Goal: Task Accomplishment & Management: Manage account settings

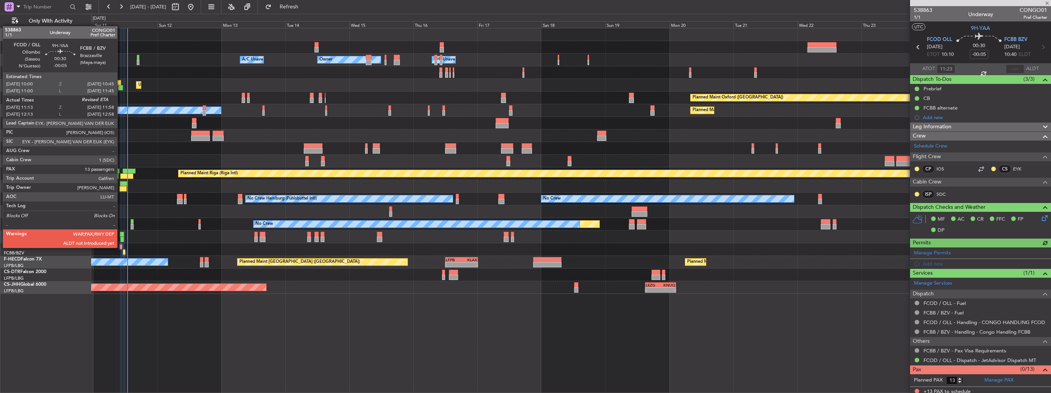
click at [121, 247] on div at bounding box center [121, 246] width 2 height 5
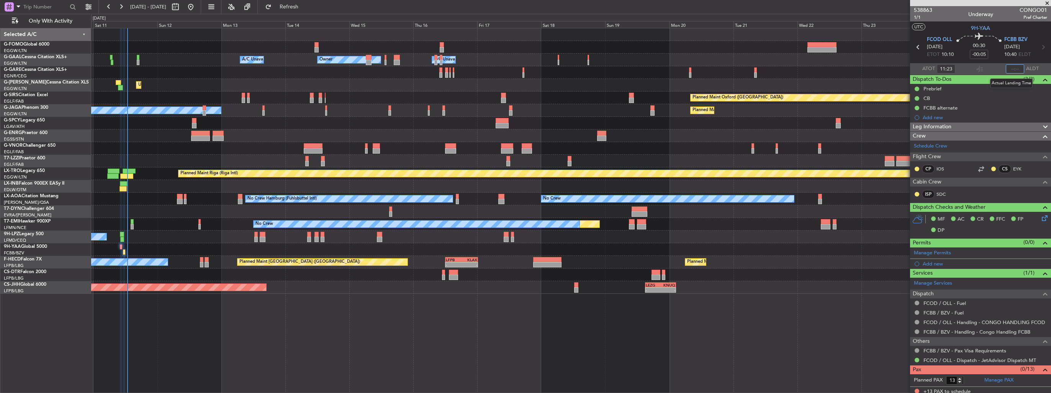
click at [1013, 67] on input "text" at bounding box center [1014, 68] width 18 height 9
type input "12:00"
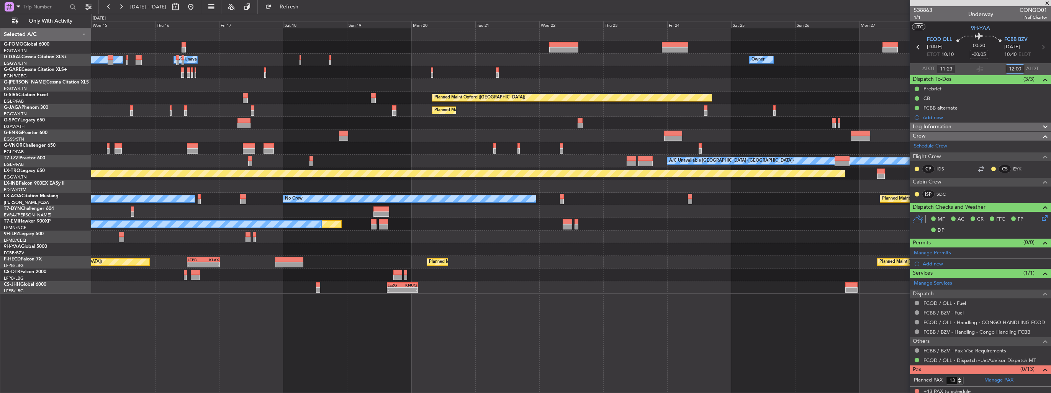
click at [275, 136] on div "Owner Owner Owner A/C Unavailable A/C Unavailable Owner Unplanned Maint [GEOGRA…" at bounding box center [570, 160] width 959 height 265
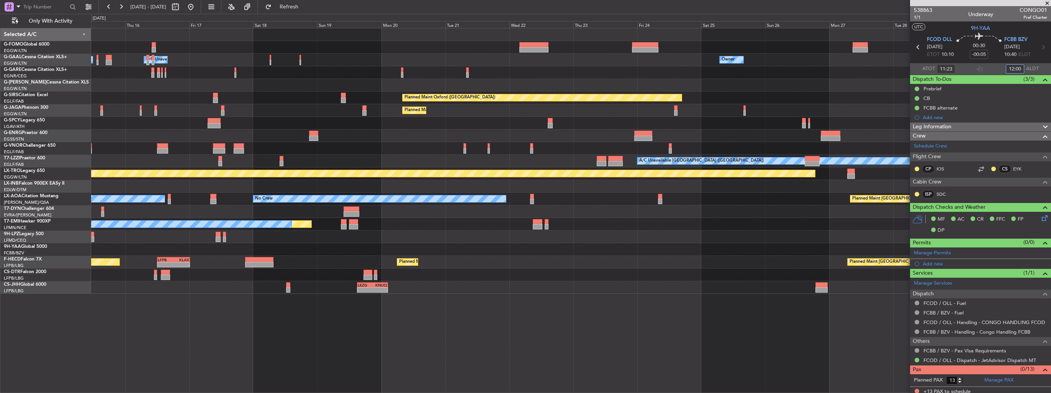
click at [351, 139] on div "Owner Owner Owner A/C Unavailable A/C Unavailable Owner Unplanned Maint [GEOGRA…" at bounding box center [570, 160] width 959 height 265
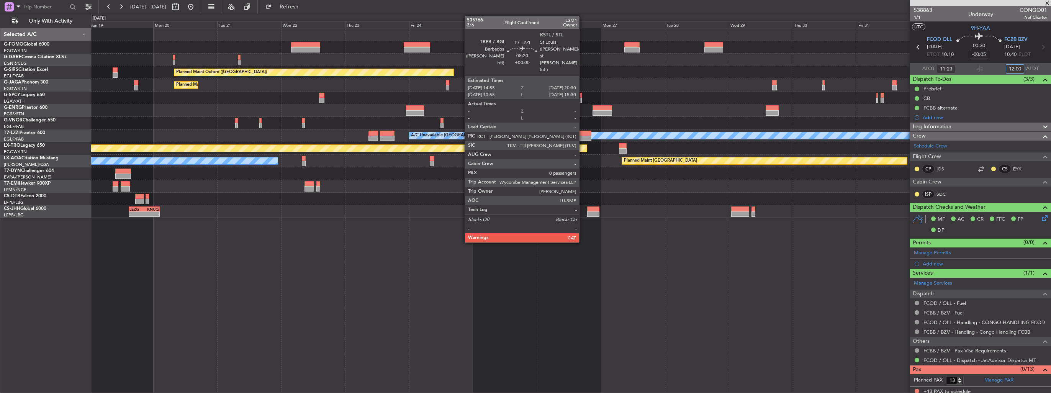
click at [582, 134] on div at bounding box center [583, 133] width 15 height 5
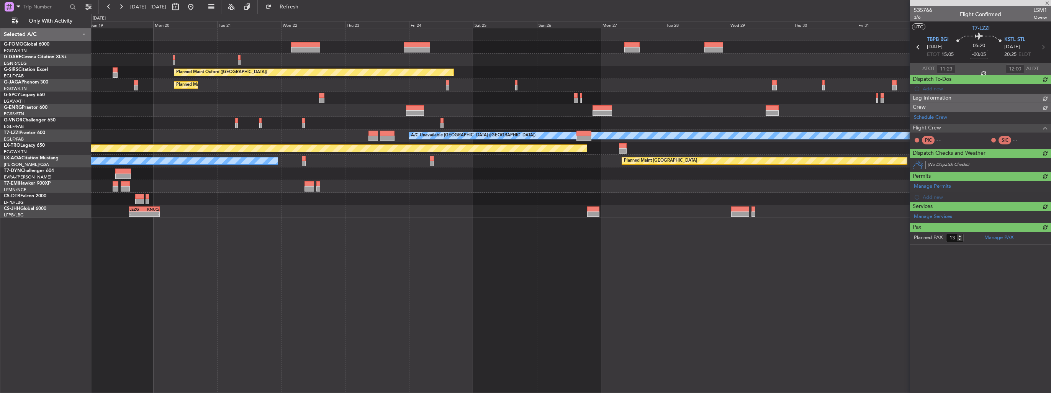
type input "0"
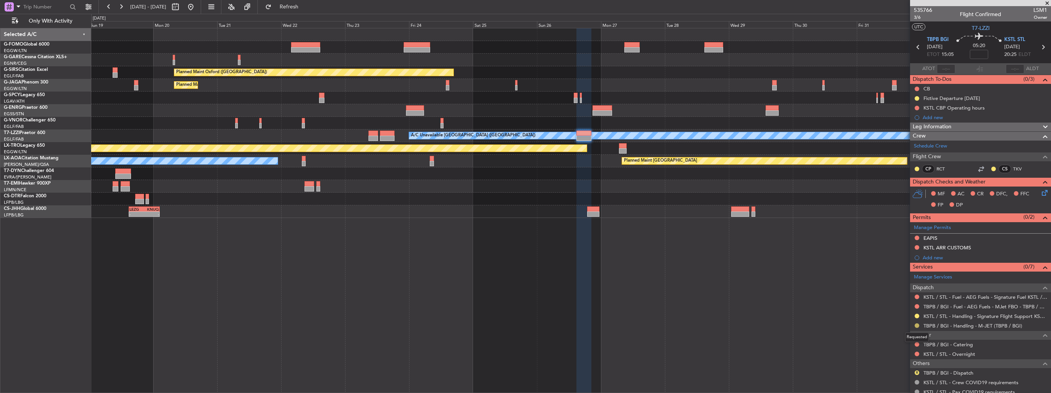
click at [916, 324] on button at bounding box center [916, 325] width 5 height 5
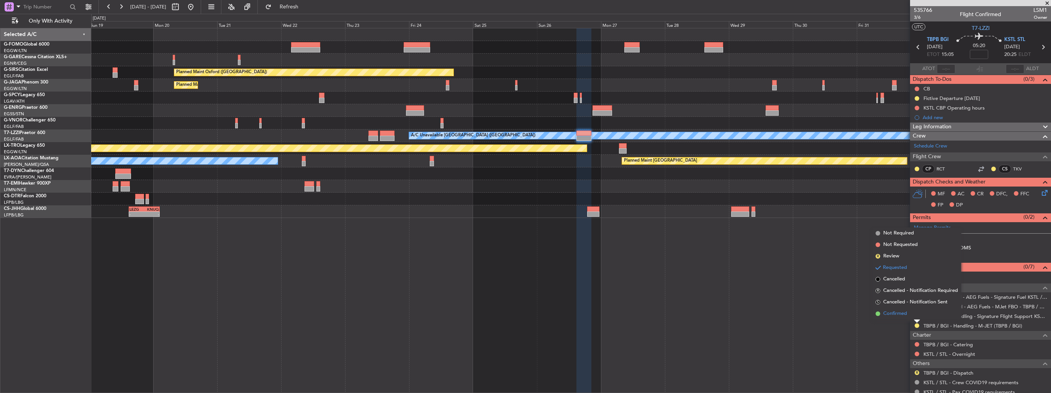
click at [892, 313] on span "Confirmed" at bounding box center [895, 314] width 24 height 8
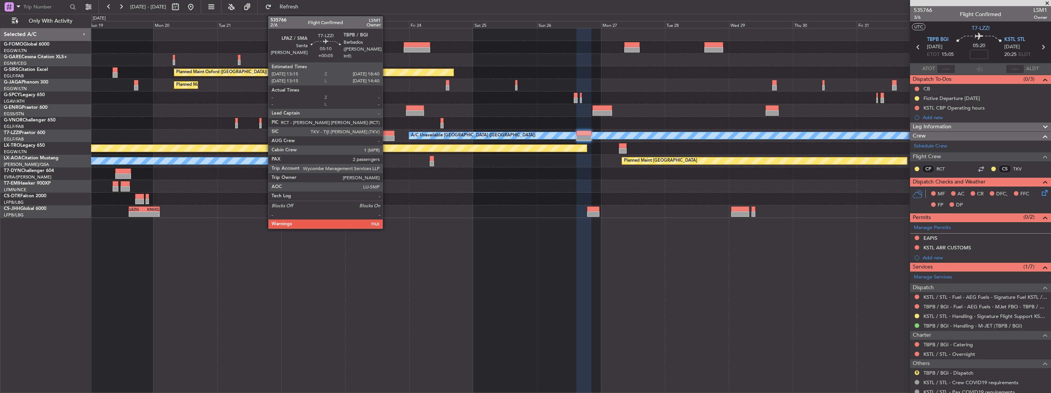
click at [384, 137] on div at bounding box center [387, 138] width 15 height 5
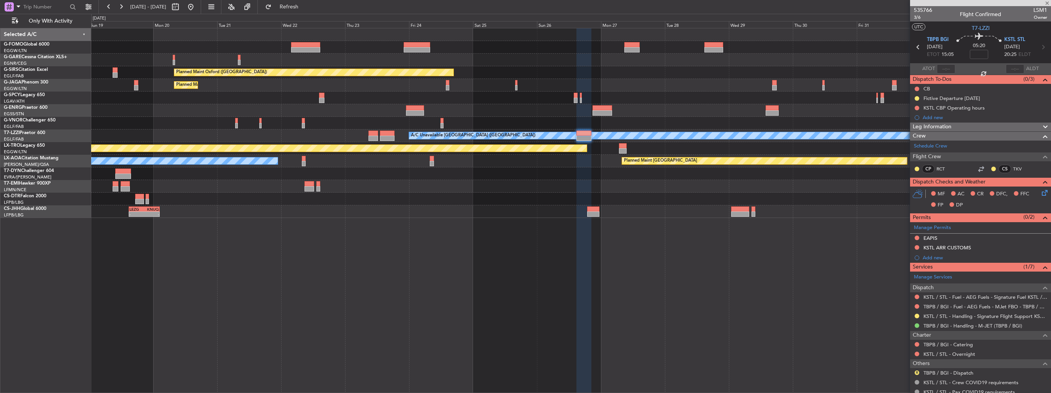
type input "+00:05"
type input "2"
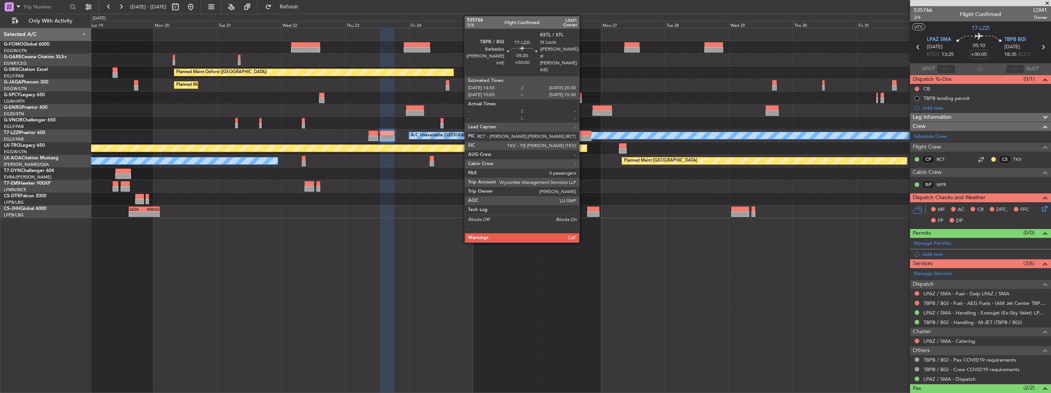
click at [582, 136] on div at bounding box center [583, 138] width 15 height 5
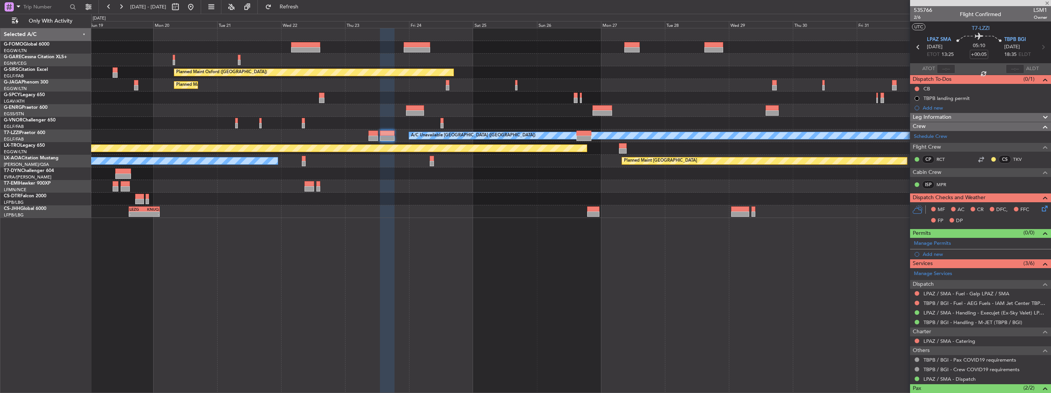
type input "0"
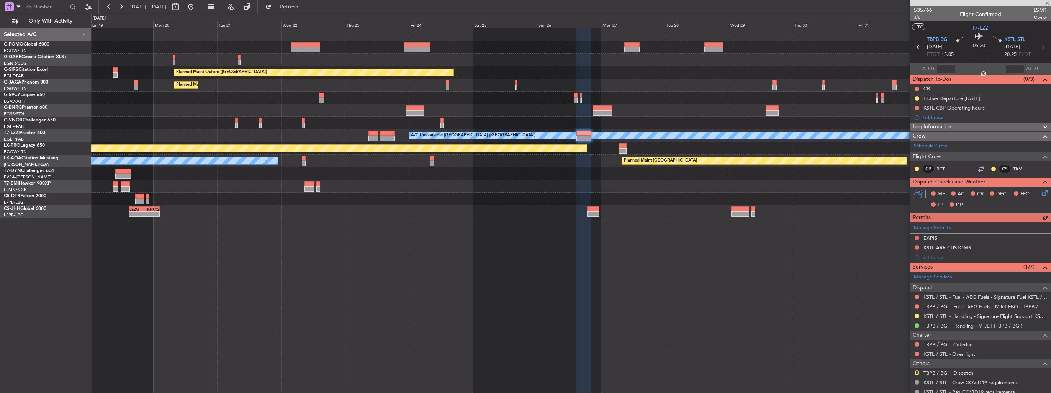
click at [297, 75] on div "Planned Maint Oxford ([GEOGRAPHIC_DATA]) Planned Maint [GEOGRAPHIC_DATA] Planne…" at bounding box center [570, 123] width 959 height 190
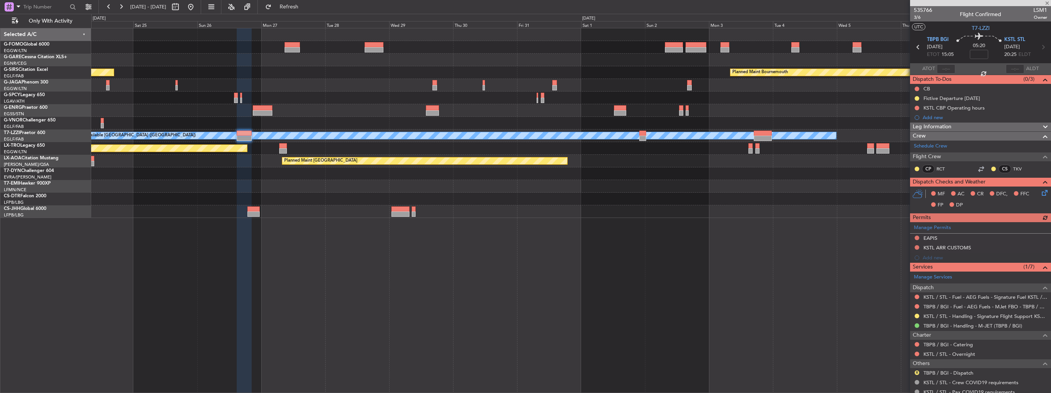
click at [426, 82] on div "Planned Maint Oxford ([GEOGRAPHIC_DATA]) Planned Maint [GEOGRAPHIC_DATA] Planne…" at bounding box center [570, 123] width 959 height 190
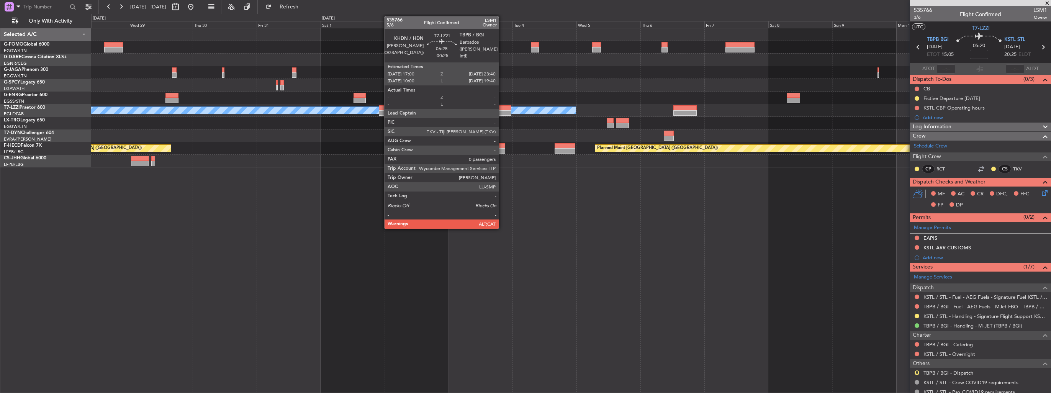
click at [502, 109] on div at bounding box center [502, 107] width 18 height 5
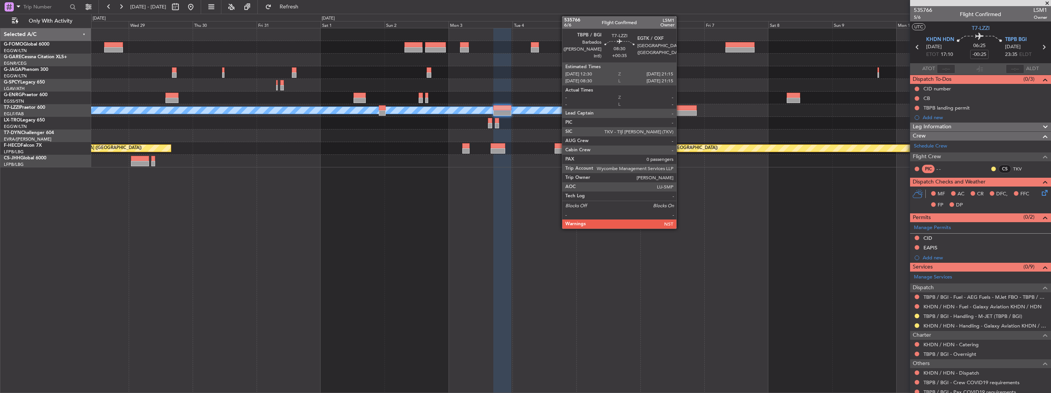
click at [680, 112] on div at bounding box center [684, 112] width 23 height 5
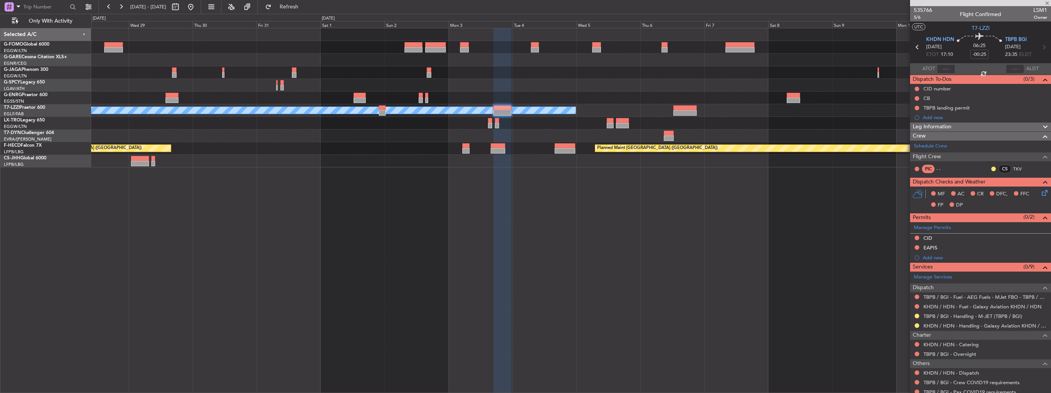
type input "+00:35"
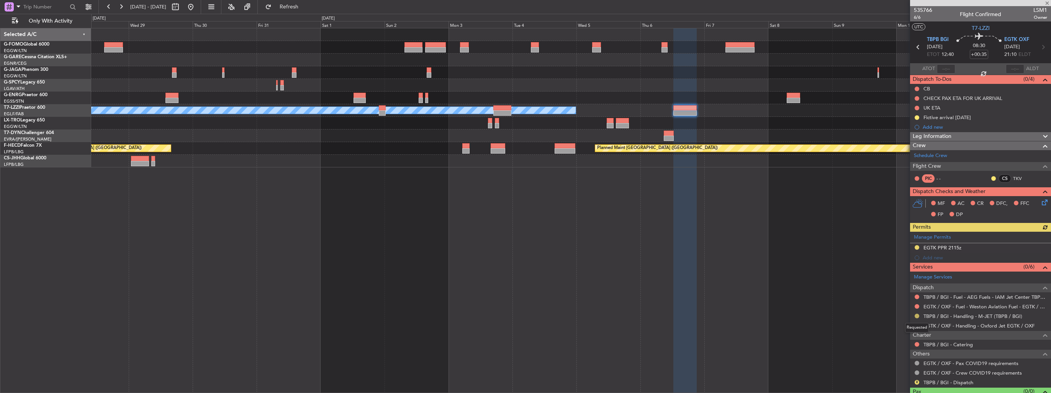
click at [918, 316] on button at bounding box center [916, 316] width 5 height 5
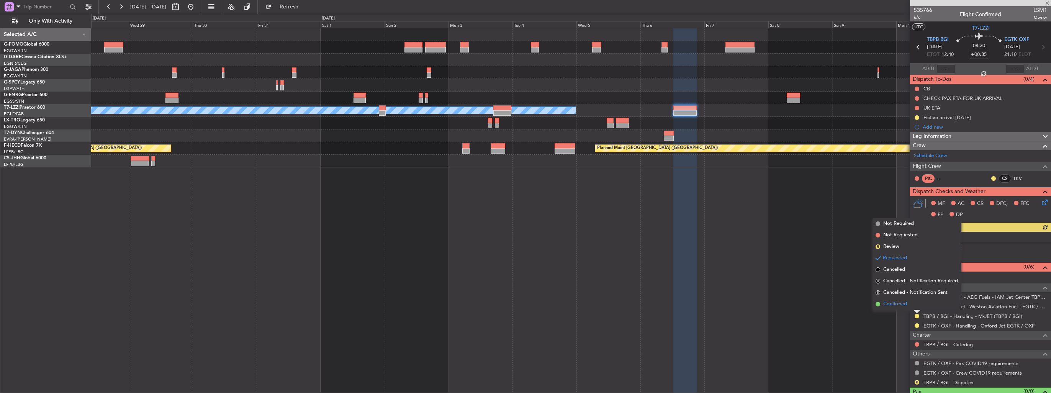
click at [904, 307] on span "Confirmed" at bounding box center [895, 304] width 24 height 8
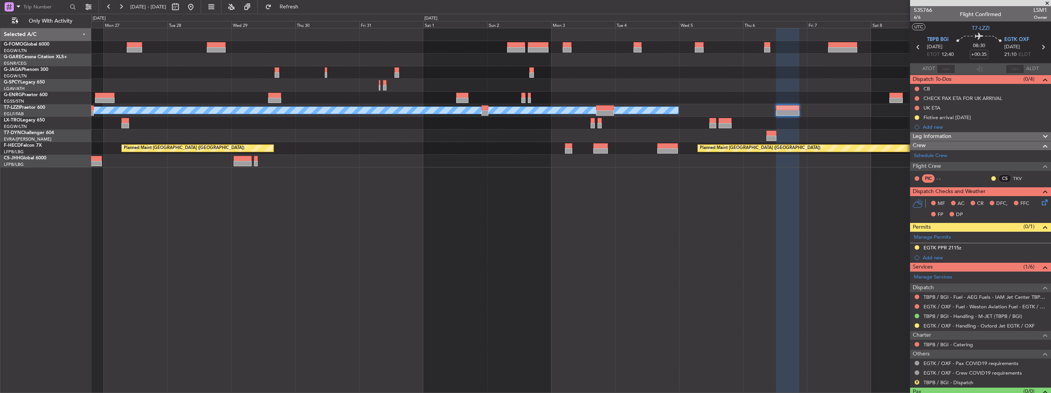
click at [702, 116] on div "A/C Unavailable [GEOGRAPHIC_DATA] ([GEOGRAPHIC_DATA]) Planned Maint [GEOGRAPHIC…" at bounding box center [570, 97] width 959 height 139
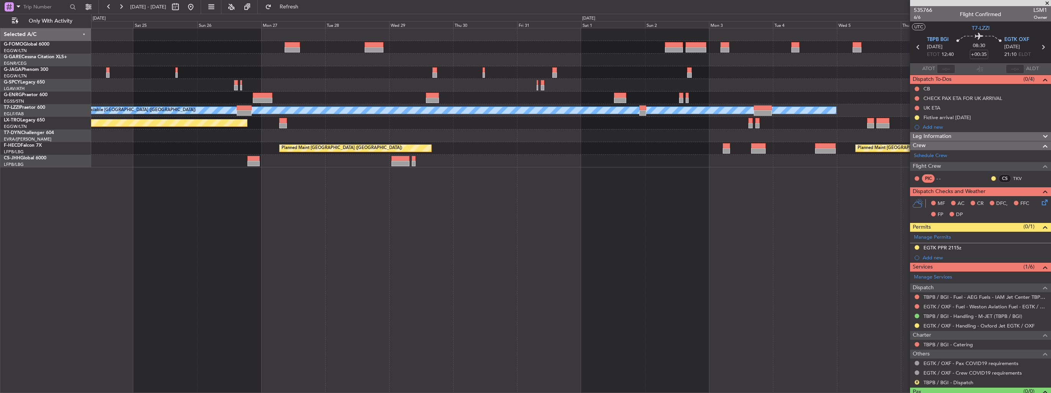
click at [765, 174] on div "Planned Maint [GEOGRAPHIC_DATA] ([GEOGRAPHIC_DATA]) A/C Unavailable [GEOGRAPHIC…" at bounding box center [571, 210] width 960 height 365
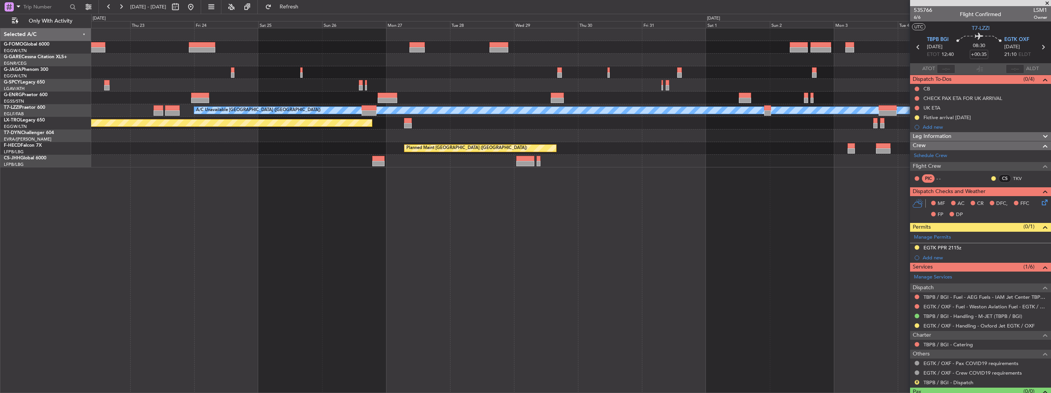
click at [700, 186] on div "Planned Maint [GEOGRAPHIC_DATA] ([GEOGRAPHIC_DATA]) A/C Unavailable [GEOGRAPHIC…" at bounding box center [571, 210] width 960 height 365
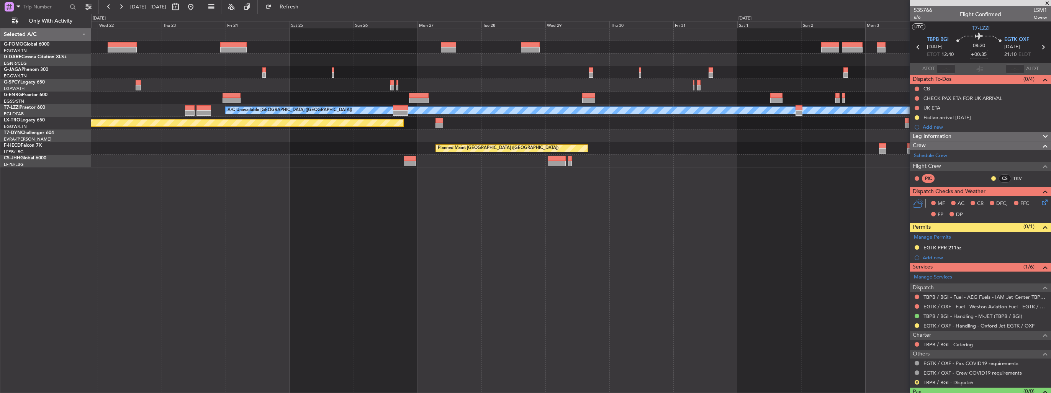
click at [612, 223] on div "Planned Maint [GEOGRAPHIC_DATA] ([GEOGRAPHIC_DATA]) A/C Unavailable [GEOGRAPHIC…" at bounding box center [571, 210] width 960 height 365
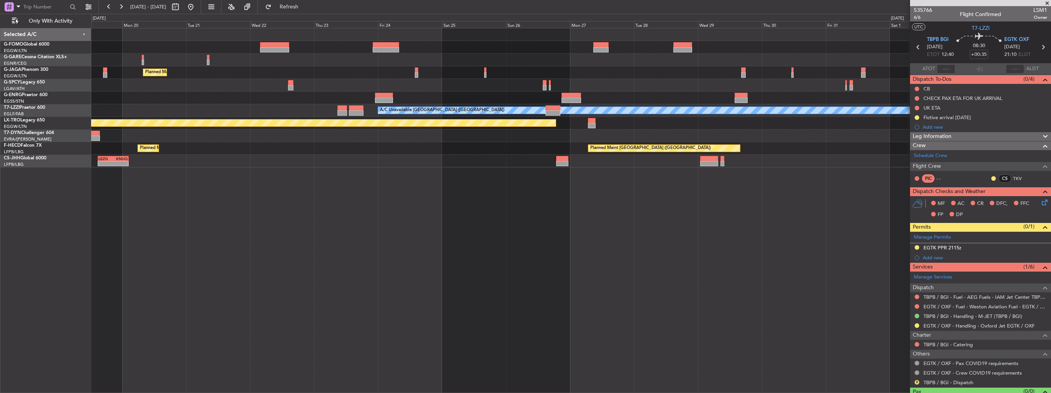
click at [606, 249] on div "Planned Maint [GEOGRAPHIC_DATA] ([GEOGRAPHIC_DATA]) A/C Unavailable [GEOGRAPHIC…" at bounding box center [571, 210] width 960 height 365
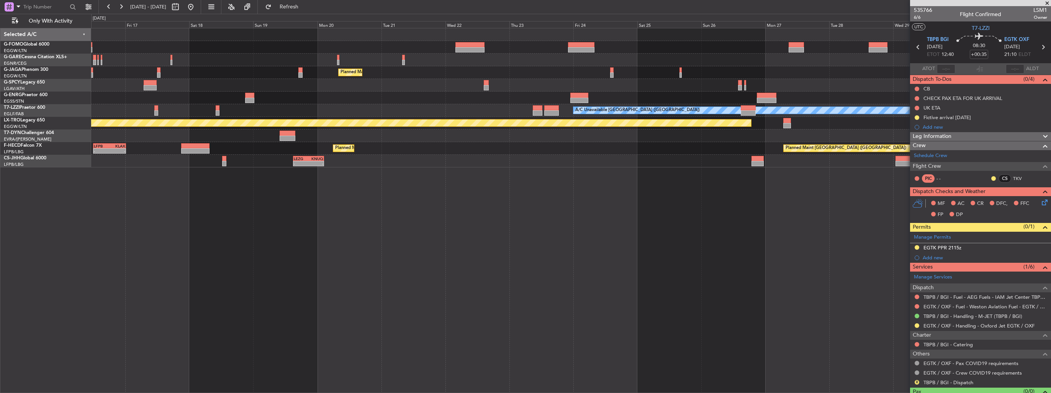
click at [593, 270] on div "Planned Maint [GEOGRAPHIC_DATA] ([GEOGRAPHIC_DATA]) No Crew A/C Unavailable [GE…" at bounding box center [571, 210] width 960 height 365
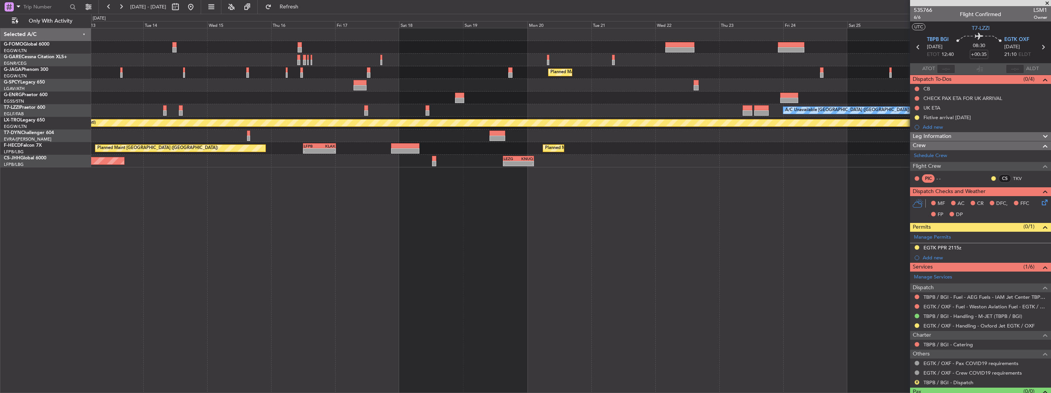
click at [551, 280] on div "Planned Maint [GEOGRAPHIC_DATA] ([GEOGRAPHIC_DATA]) No Crew A/C Unavailable [GE…" at bounding box center [571, 210] width 960 height 365
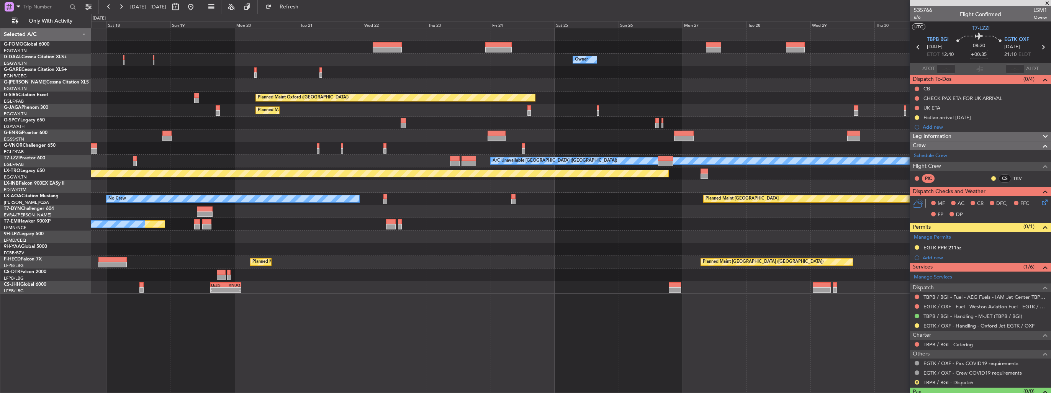
click at [273, 179] on div "Owner Owner Owner Owner A/C Unavailable Planned Maint [GEOGRAPHIC_DATA] ([GEOGR…" at bounding box center [570, 160] width 959 height 265
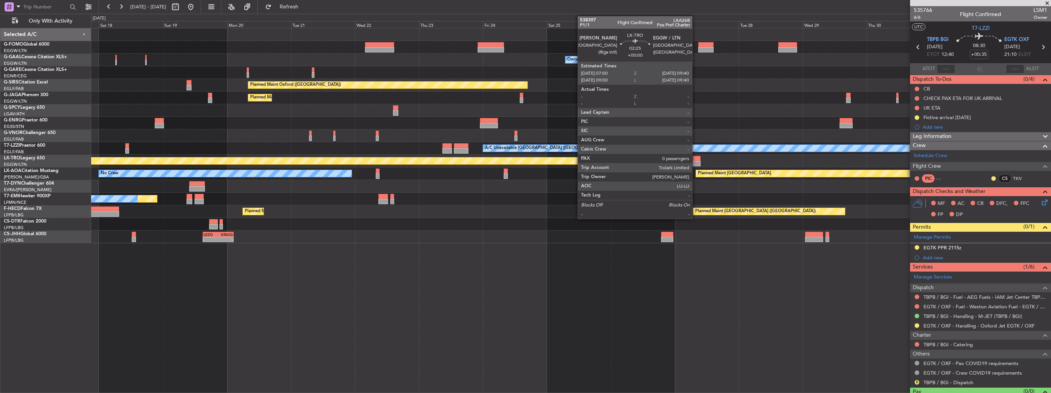
click at [695, 161] on div at bounding box center [696, 163] width 7 height 5
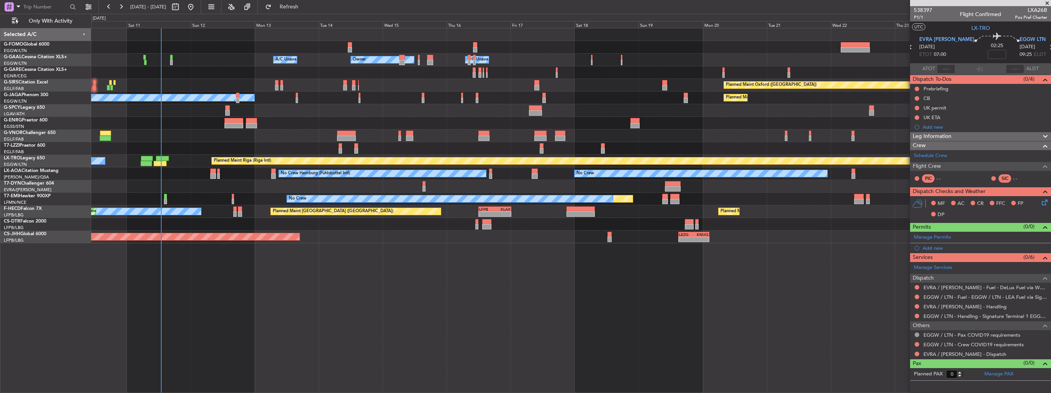
click at [743, 215] on div "Owner Owner A/C Unavailable Owner A/C Unavailable Planned Maint [GEOGRAPHIC_DAT…" at bounding box center [570, 135] width 959 height 215
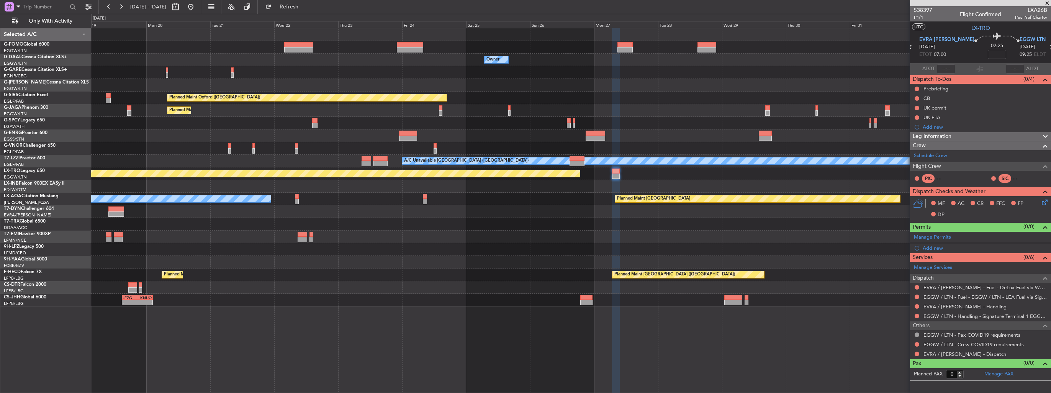
click at [203, 134] on div "Owner Owner A/C Unavailable Owner Owner Planned Maint [GEOGRAPHIC_DATA] ([GEOGR…" at bounding box center [570, 167] width 959 height 278
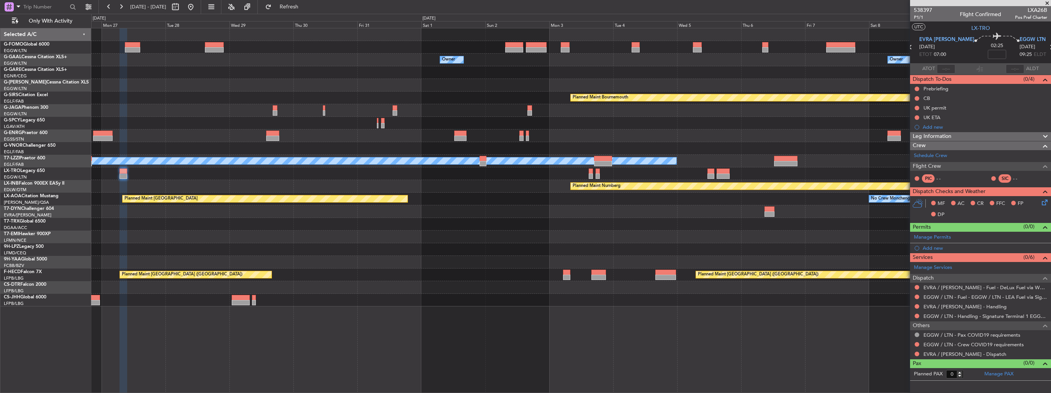
click at [167, 127] on div "Owner Owner Owner Owner Planned Maint [GEOGRAPHIC_DATA] Planned Maint [GEOGRAPH…" at bounding box center [570, 167] width 959 height 278
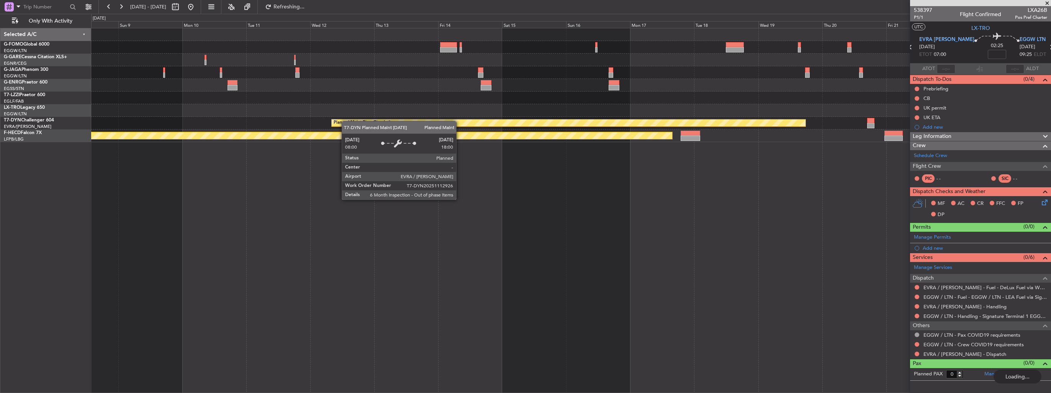
click at [345, 121] on div "A/C Unavailable [GEOGRAPHIC_DATA] ([GEOGRAPHIC_DATA]) Planned Maint [GEOGRAPHIC…" at bounding box center [570, 85] width 959 height 114
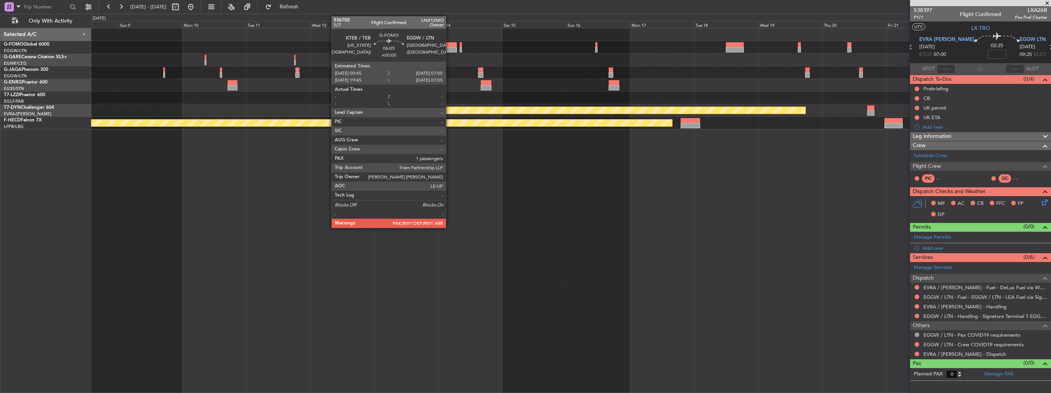
click at [449, 43] on div at bounding box center [448, 44] width 17 height 5
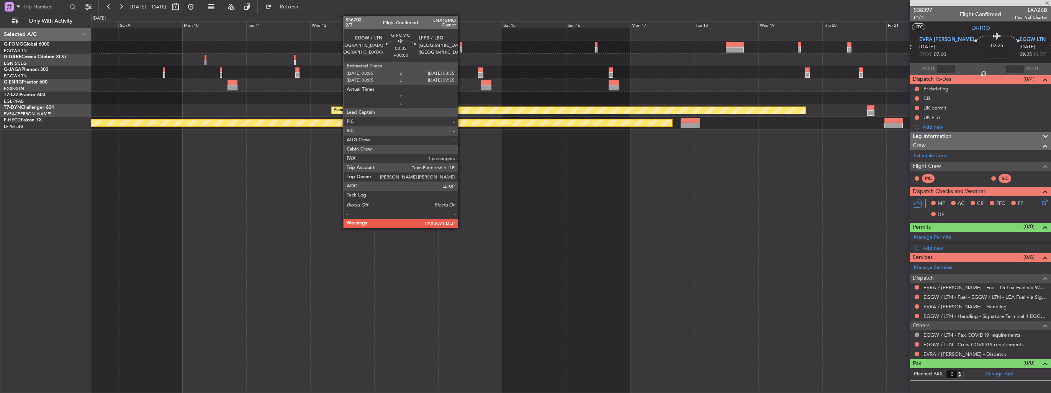
type input "1"
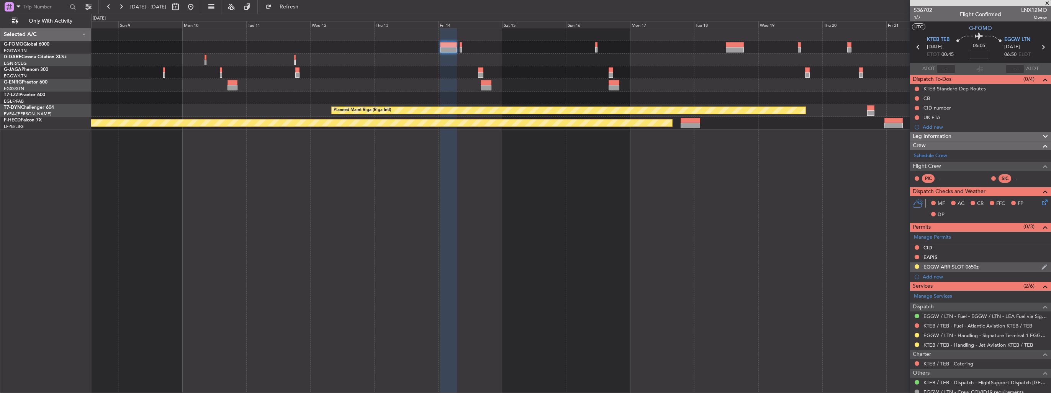
click at [1033, 267] on div "EGGW ARR SLOT 0650z" at bounding box center [980, 267] width 141 height 10
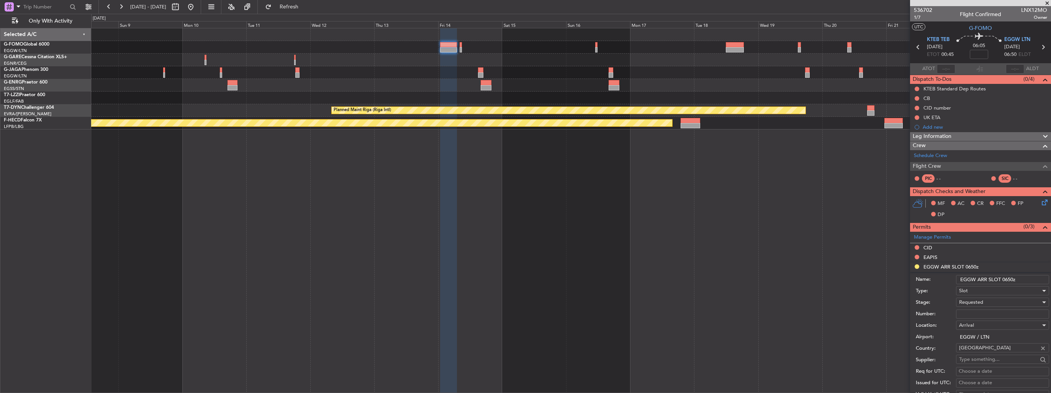
drag, startPoint x: 1021, startPoint y: 276, endPoint x: 1005, endPoint y: 278, distance: 16.6
click at [1005, 278] on input "EGGW ARR SLOT 0650z" at bounding box center [1002, 279] width 93 height 9
type input "EGGW ARR SLOT 0705z"
click at [991, 304] on div "Requested" at bounding box center [1000, 301] width 82 height 11
click at [991, 362] on span "Received OK" at bounding box center [999, 362] width 80 height 11
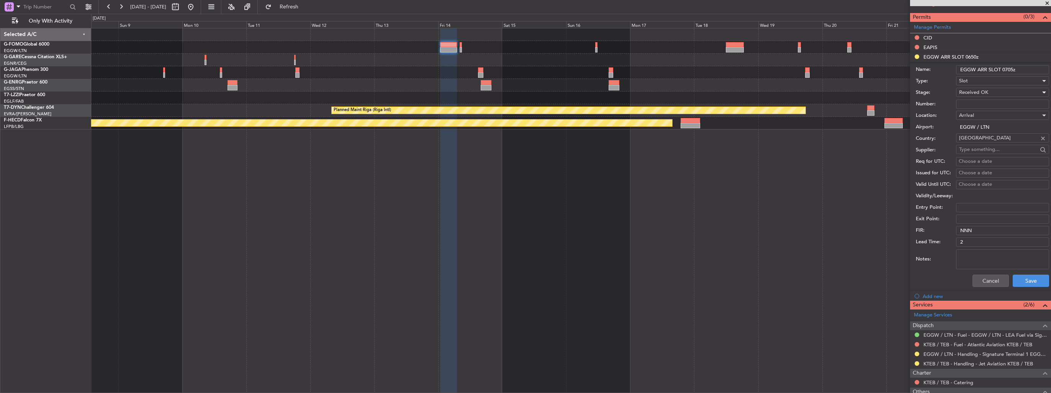
scroll to position [230, 0]
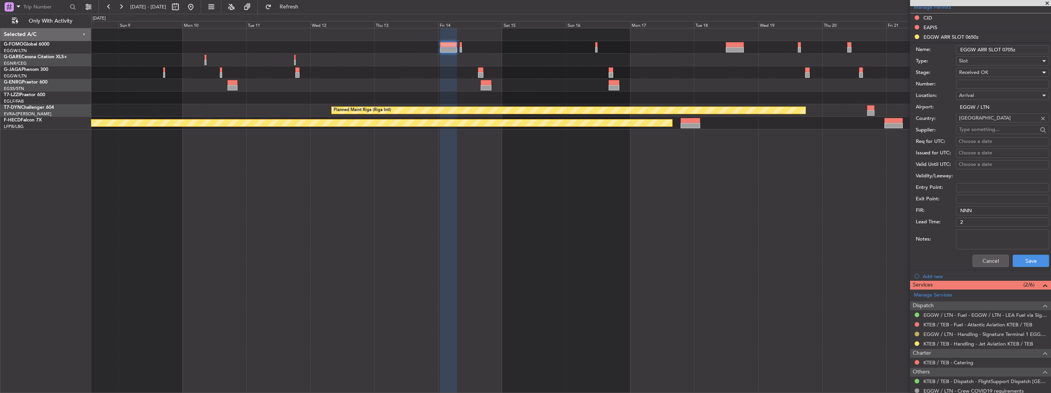
click at [917, 334] on button at bounding box center [916, 334] width 5 height 5
click at [909, 324] on li "Confirmed" at bounding box center [916, 321] width 88 height 11
click at [1012, 263] on button "Save" at bounding box center [1030, 261] width 36 height 12
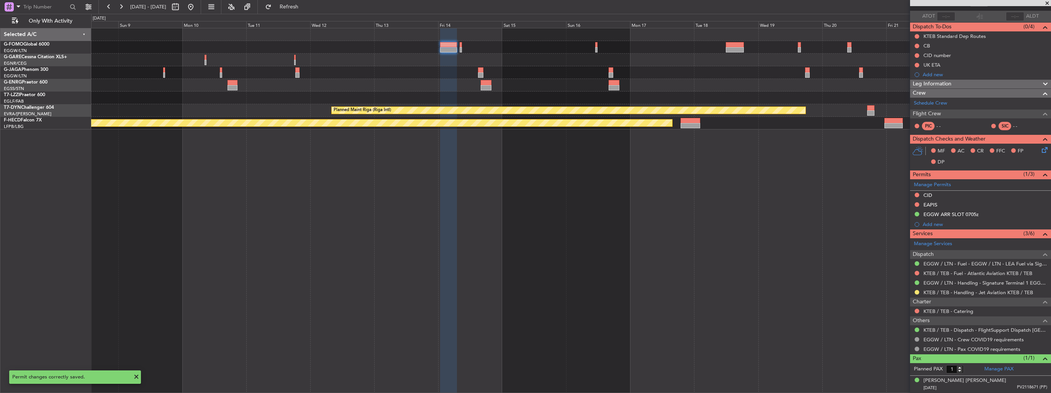
scroll to position [51, 0]
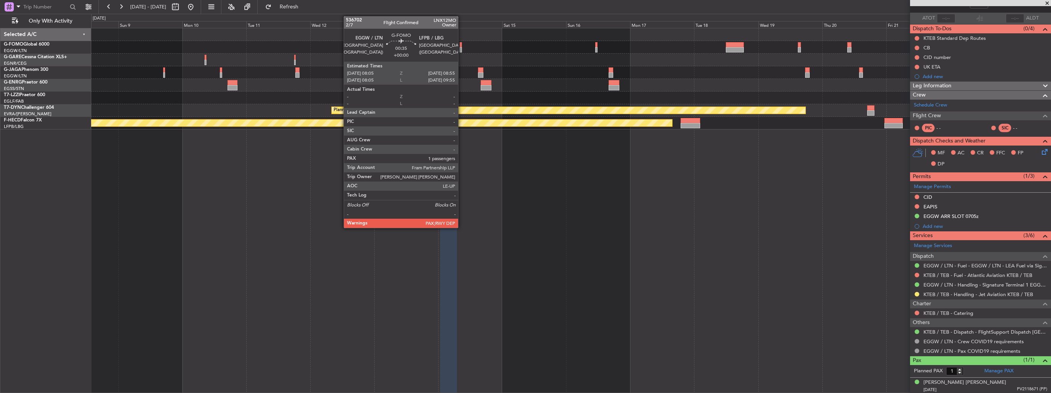
click at [461, 50] on div at bounding box center [460, 49] width 2 height 5
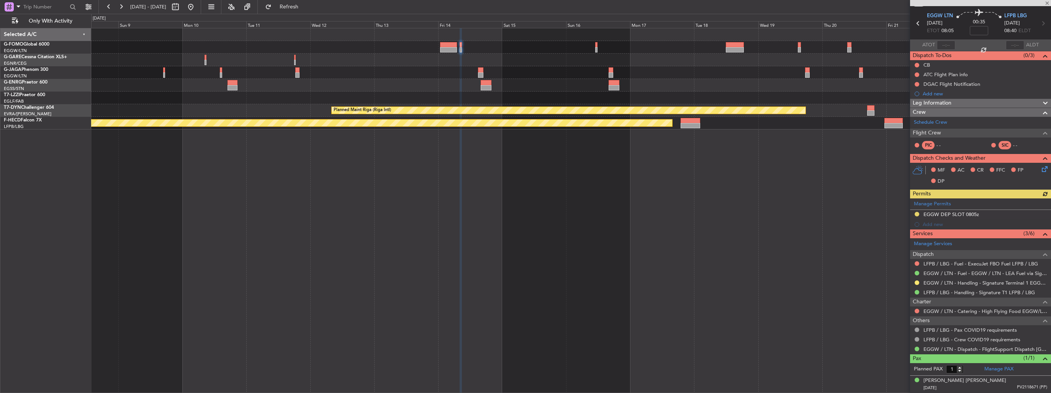
scroll to position [0, 0]
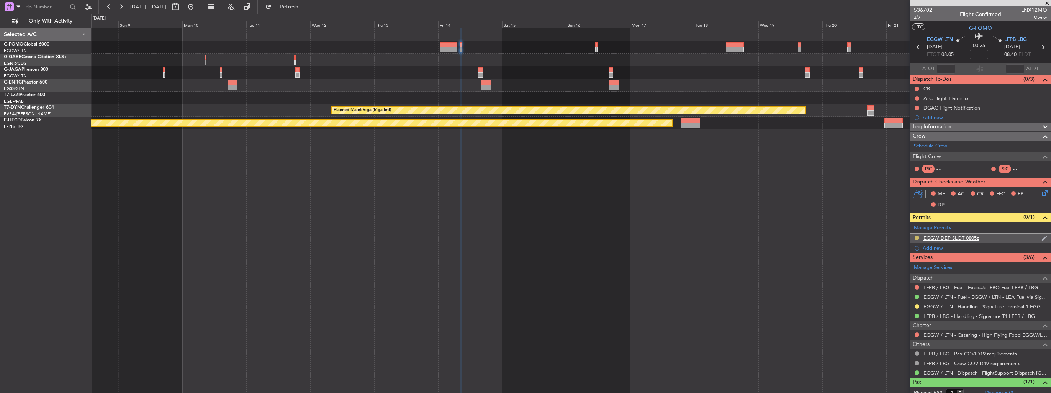
click at [916, 236] on button at bounding box center [916, 237] width 5 height 5
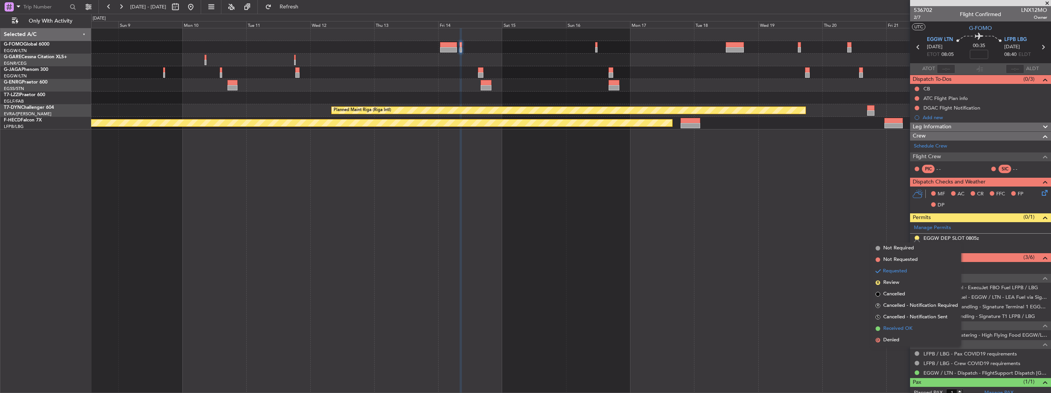
click at [898, 327] on span "Received OK" at bounding box center [897, 329] width 29 height 8
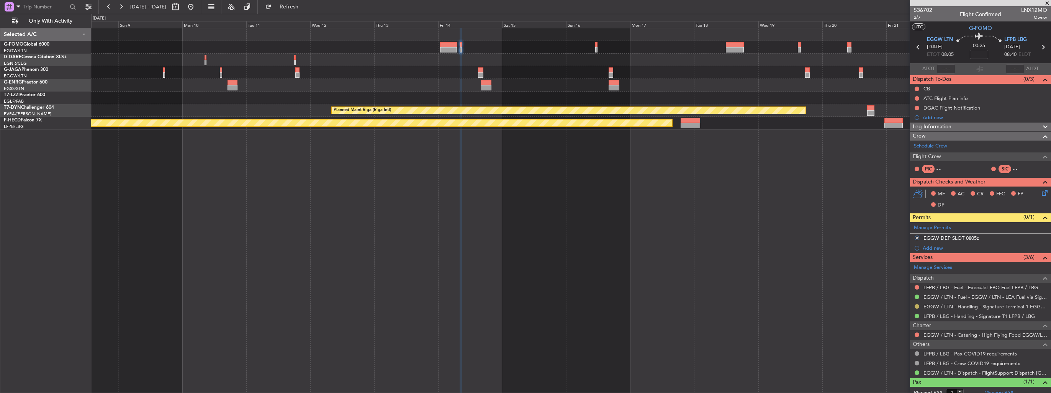
click at [917, 306] on button at bounding box center [916, 306] width 5 height 5
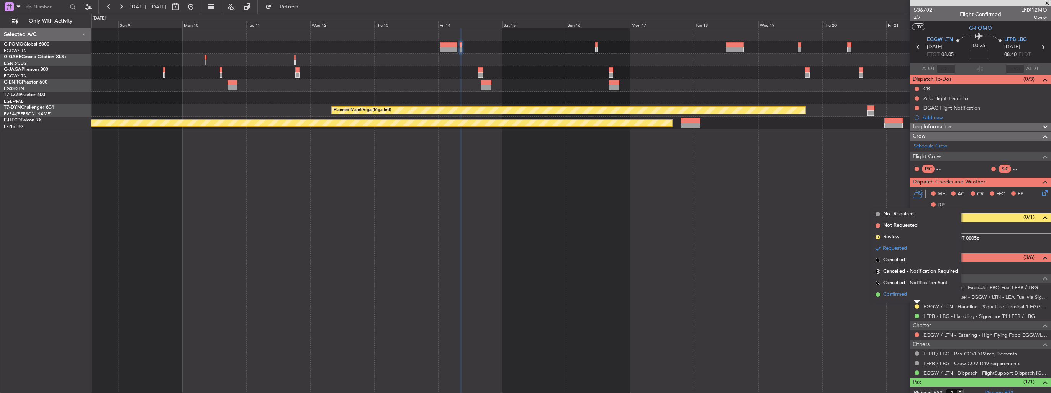
click at [907, 298] on span "Confirmed" at bounding box center [895, 295] width 24 height 8
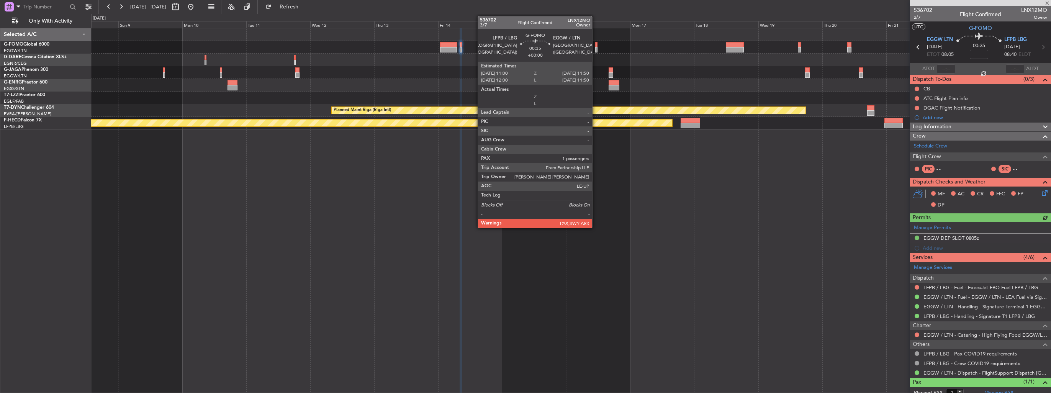
click at [595, 49] on div at bounding box center [596, 49] width 2 height 5
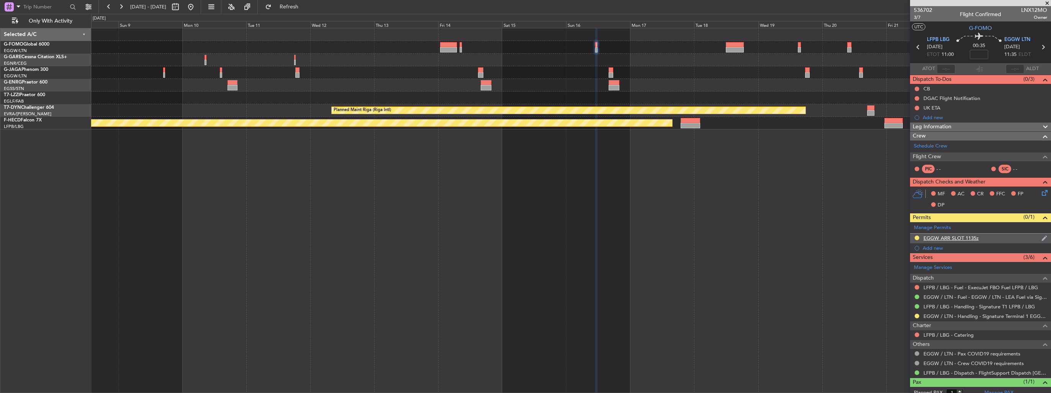
click at [1041, 238] on img at bounding box center [1044, 238] width 6 height 7
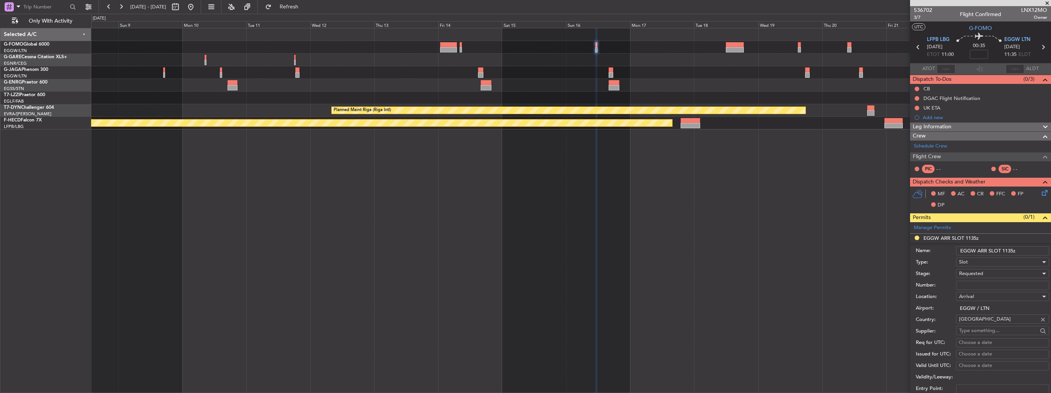
drag, startPoint x: 1020, startPoint y: 250, endPoint x: 1008, endPoint y: 251, distance: 12.3
click at [1008, 251] on input "EGGW ARR SLOT 1135z" at bounding box center [1002, 250] width 93 height 9
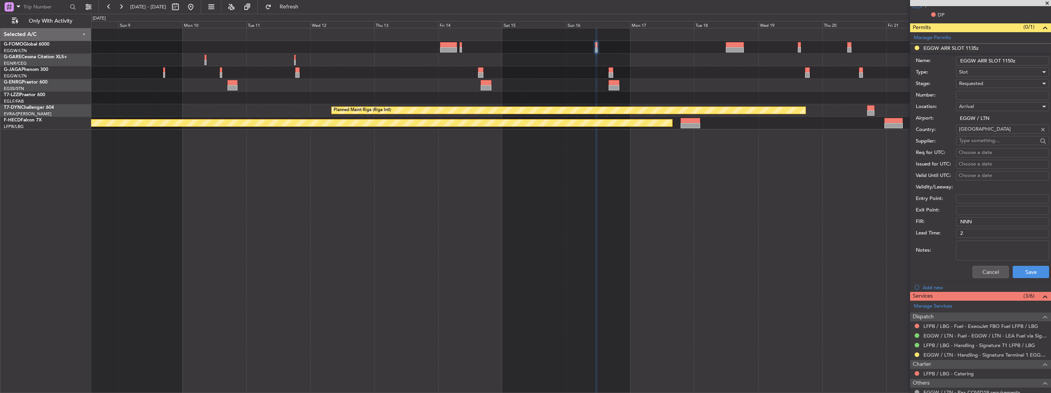
scroll to position [251, 0]
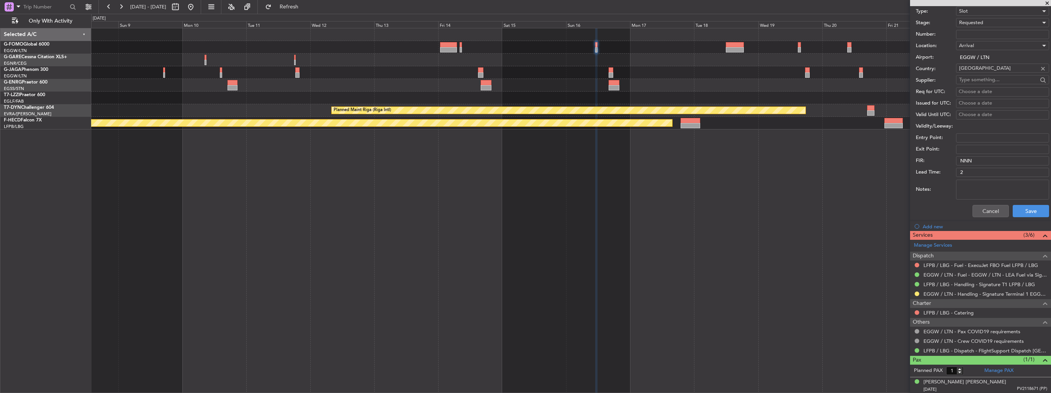
type input "EGGW ARR SLOT 1150z"
click at [973, 22] on span "Requested" at bounding box center [971, 22] width 24 height 7
click at [982, 76] on span "Received OK" at bounding box center [999, 80] width 80 height 11
click at [915, 294] on button at bounding box center [916, 293] width 5 height 5
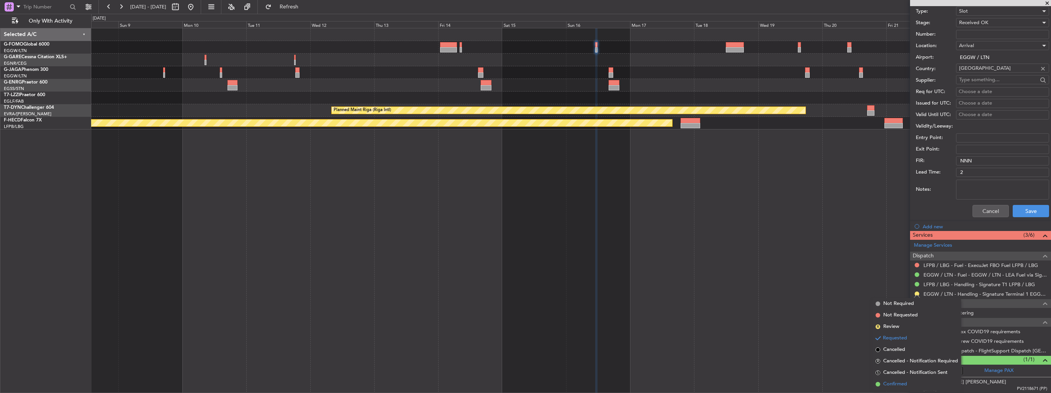
click at [902, 383] on span "Confirmed" at bounding box center [895, 384] width 24 height 8
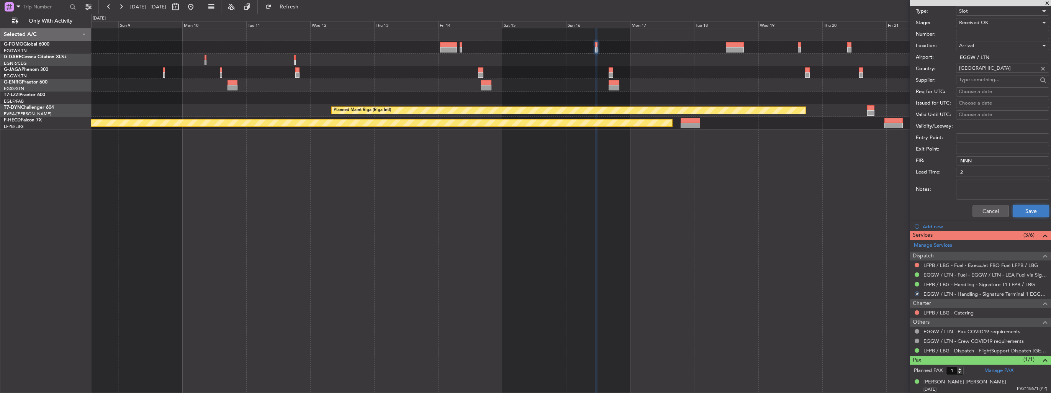
click at [1015, 212] on button "Save" at bounding box center [1030, 211] width 36 height 12
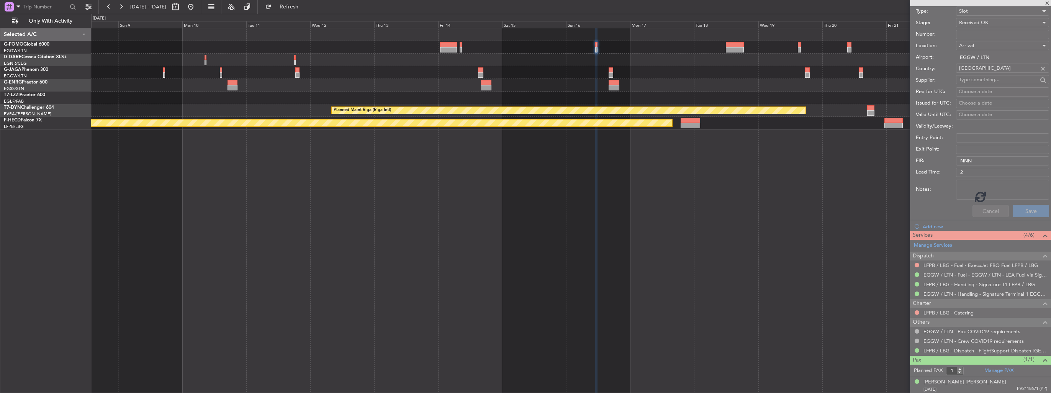
scroll to position [22, 0]
